Goal: Task Accomplishment & Management: Manage account settings

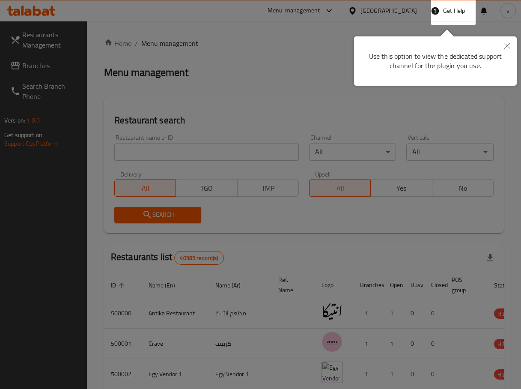
click at [505, 47] on icon "Close" at bounding box center [508, 46] width 6 height 6
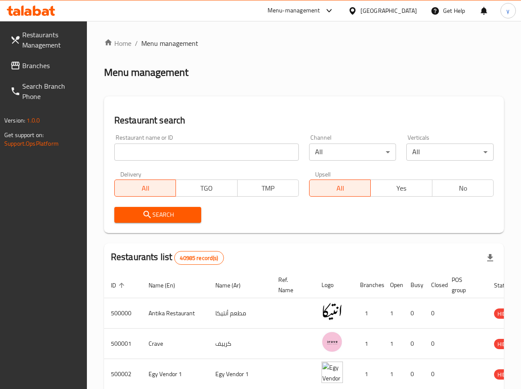
click at [51, 45] on span "Restaurants Management" at bounding box center [51, 40] width 58 height 21
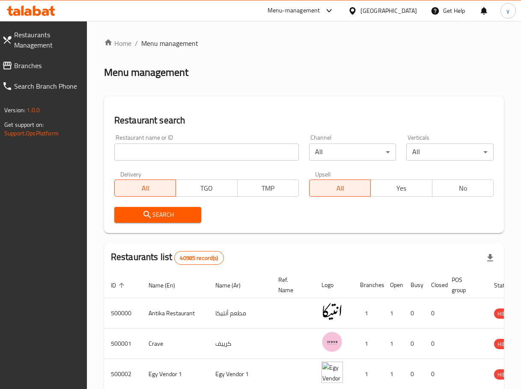
click at [320, 12] on div "Menu-management" at bounding box center [294, 11] width 53 height 10
click at [299, 37] on div "All Plugins" at bounding box center [312, 38] width 129 height 20
click at [33, 72] on link "Branches" at bounding box center [41, 65] width 92 height 21
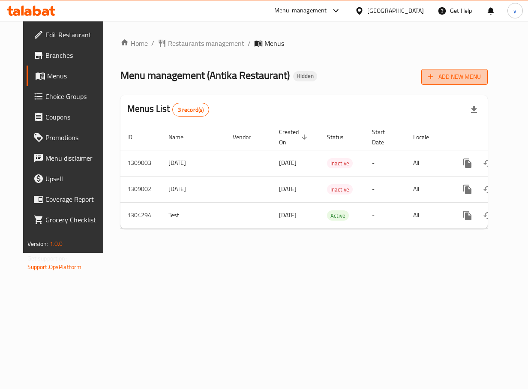
click at [469, 73] on span "Add New Menu" at bounding box center [454, 77] width 53 height 11
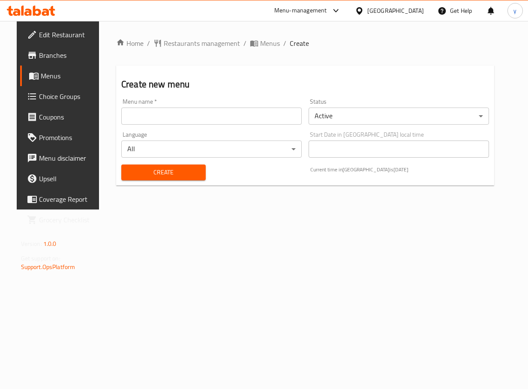
click at [194, 123] on input "text" at bounding box center [211, 116] width 180 height 17
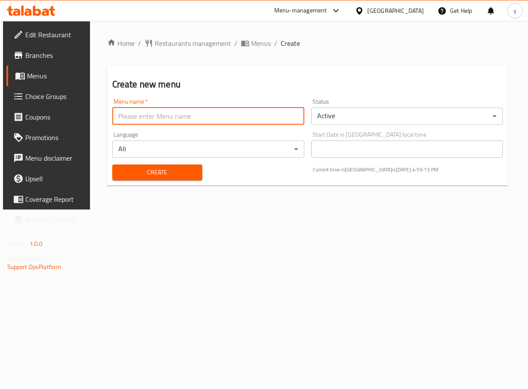
click at [355, 112] on body "​ Menu-management Egypt Get Help y Edit Restaurant Branches Menus Choice Groups…" at bounding box center [264, 205] width 528 height 368
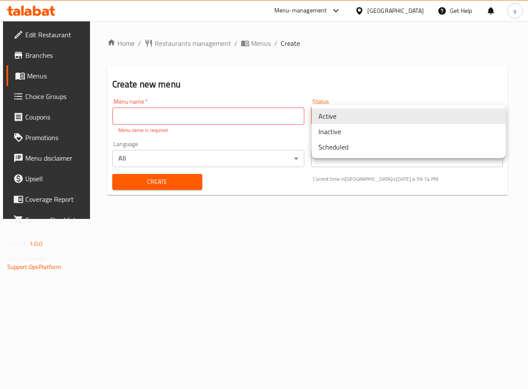
click at [377, 73] on div at bounding box center [264, 194] width 528 height 389
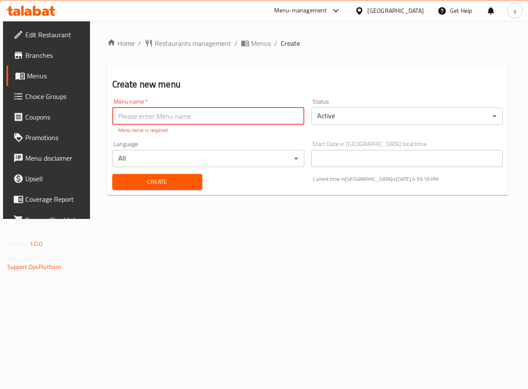
click at [228, 115] on input "text" at bounding box center [208, 116] width 192 height 17
click at [149, 121] on input "text" at bounding box center [208, 116] width 192 height 17
type input "1/9/2025"
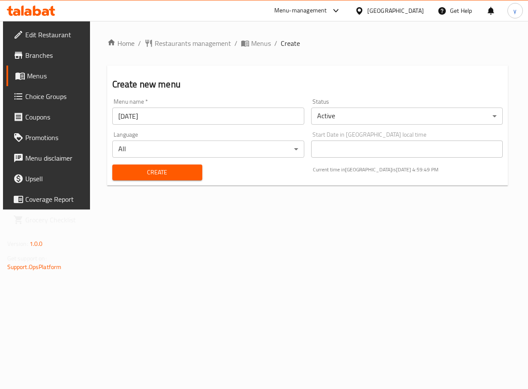
click at [157, 171] on span "Create" at bounding box center [157, 172] width 76 height 11
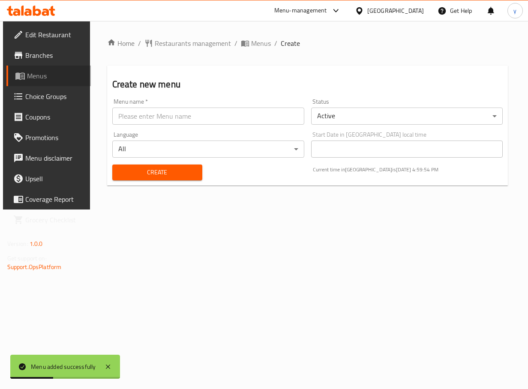
click at [19, 80] on icon at bounding box center [20, 76] width 10 height 10
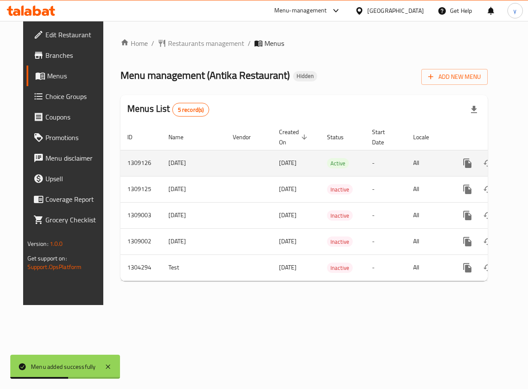
click at [203, 163] on td "1/9/2025" at bounding box center [193, 163] width 64 height 26
click at [327, 160] on span "Active" at bounding box center [338, 163] width 22 height 10
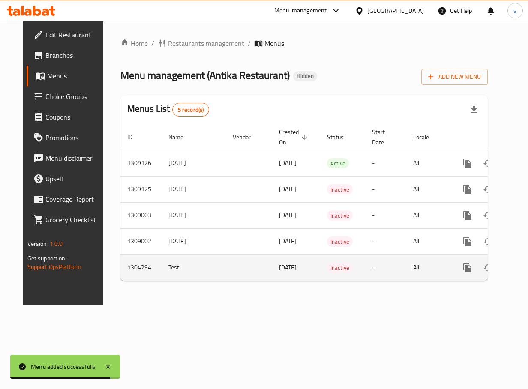
click at [408, 281] on td "All" at bounding box center [428, 267] width 44 height 26
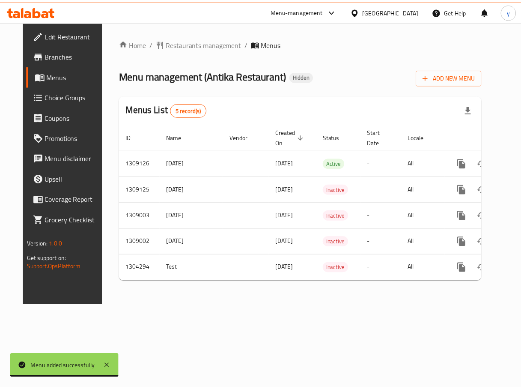
scroll to position [0, 20]
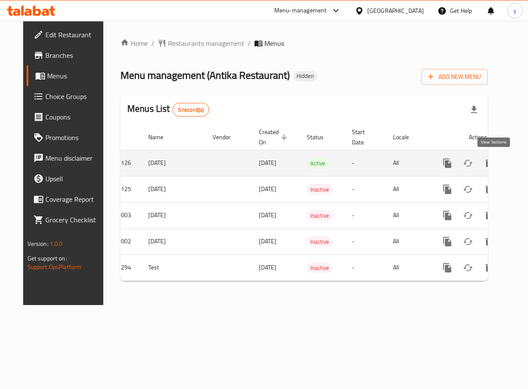
click at [504, 165] on icon "enhanced table" at bounding box center [509, 163] width 10 height 10
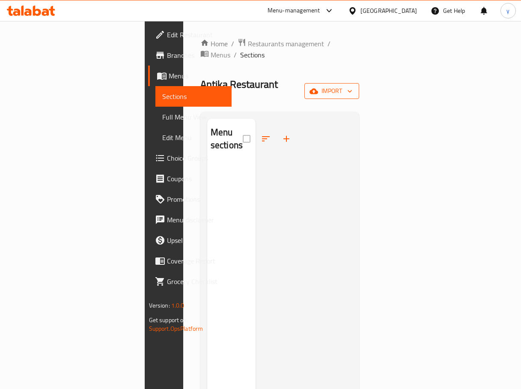
click at [353, 86] on span "import" at bounding box center [331, 91] width 41 height 11
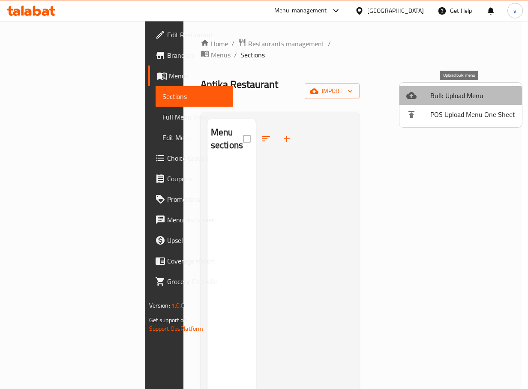
click at [455, 102] on li "Bulk Upload Menu" at bounding box center [460, 95] width 123 height 19
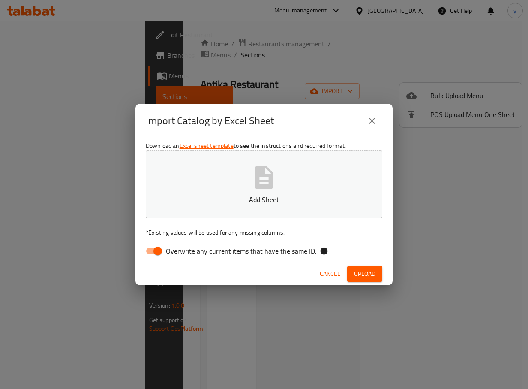
click at [378, 118] on button "close" at bounding box center [372, 121] width 21 height 21
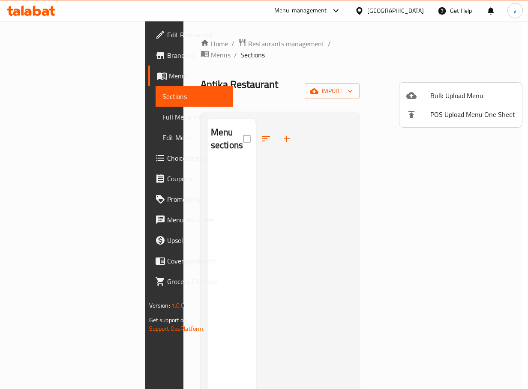
click at [44, 34] on div at bounding box center [264, 194] width 528 height 389
